Goal: Understand process/instructions

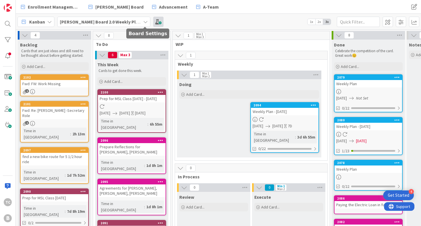
click at [153, 20] on span at bounding box center [158, 22] width 10 height 10
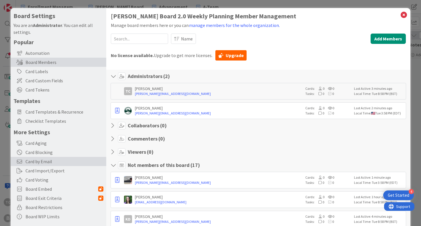
click at [46, 159] on span "Card by Email" at bounding box center [65, 161] width 78 height 7
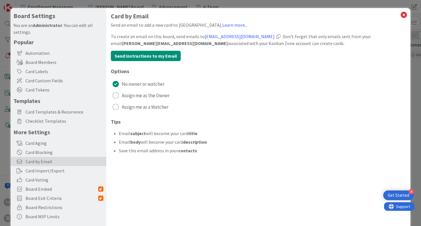
click at [281, 36] on div at bounding box center [278, 36] width 4 height 5
click at [405, 13] on icon at bounding box center [403, 15] width 7 height 8
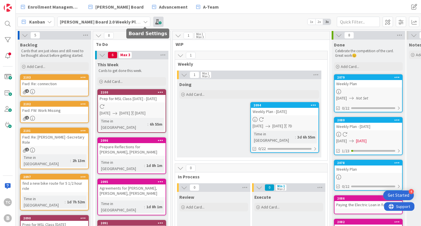
click at [153, 21] on span at bounding box center [158, 22] width 10 height 10
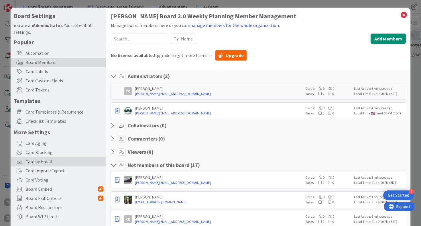
click at [41, 161] on span "Card by Email" at bounding box center [65, 161] width 78 height 7
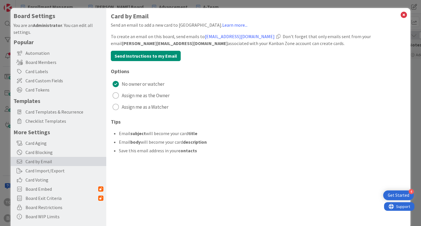
click at [281, 36] on div at bounding box center [278, 36] width 4 height 5
drag, startPoint x: 279, startPoint y: 36, endPoint x: 204, endPoint y: 36, distance: 75.6
click at [204, 36] on div "To create an email on this board, send emails to board+fCwmyMLBWoZI@kanbanzone.…" at bounding box center [258, 40] width 295 height 14
click at [205, 36] on link "board+fCwmyMLBWoZI@kanbanzone.io" at bounding box center [240, 37] width 70 height 6
click at [199, 27] on div "Send an email to add a new card to Kanban Zone. Learn more..." at bounding box center [258, 24] width 295 height 7
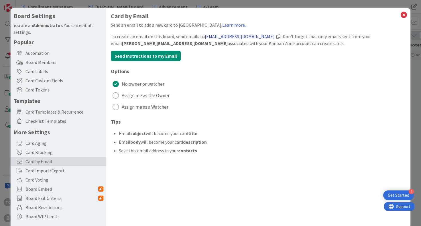
drag, startPoint x: 202, startPoint y: 36, endPoint x: 214, endPoint y: 38, distance: 11.6
drag, startPoint x: 281, startPoint y: 37, endPoint x: 202, endPoint y: 39, distance: 78.8
click at [202, 39] on div "To create an email on this board, send emails to board+fCwmyMLBWoZI@kanbanzone.…" at bounding box center [258, 40] width 295 height 14
copy span "board+fCwmyMLBWoZI@kanbanzone.io"
click at [403, 14] on icon at bounding box center [403, 15] width 7 height 8
